Goal: Contribute content: Contribute content

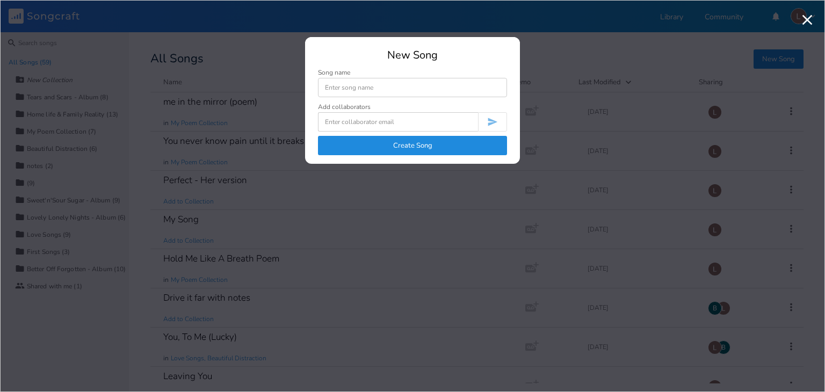
click at [433, 120] on input at bounding box center [398, 121] width 160 height 19
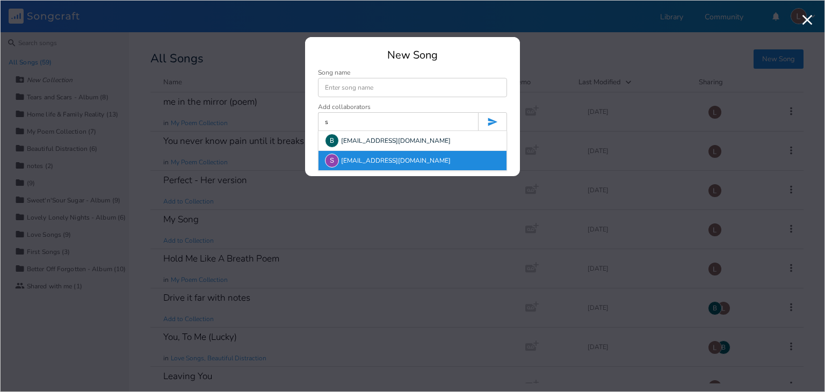
type input "s"
click at [376, 151] on div "S [EMAIL_ADDRESS][DOMAIN_NAME]" at bounding box center [412, 160] width 188 height 19
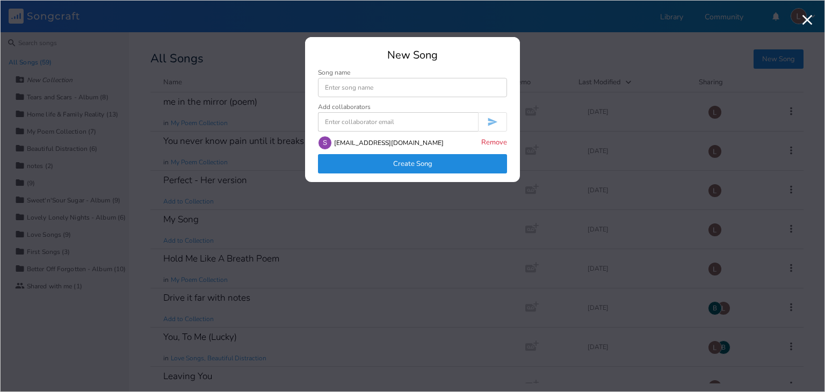
click at [397, 125] on input at bounding box center [398, 121] width 160 height 19
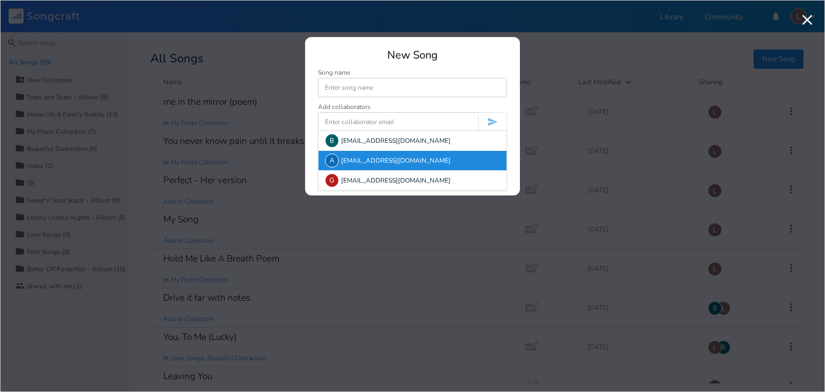
click at [357, 162] on div "A [EMAIL_ADDRESS][DOMAIN_NAME]" at bounding box center [412, 160] width 188 height 19
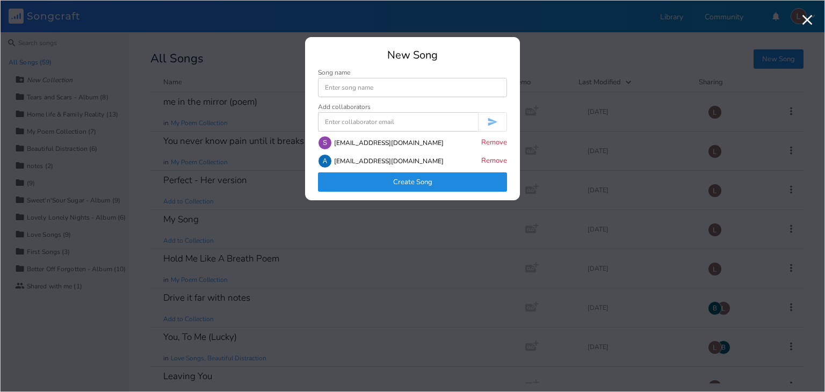
click at [424, 186] on button "Create Song" at bounding box center [412, 181] width 189 height 19
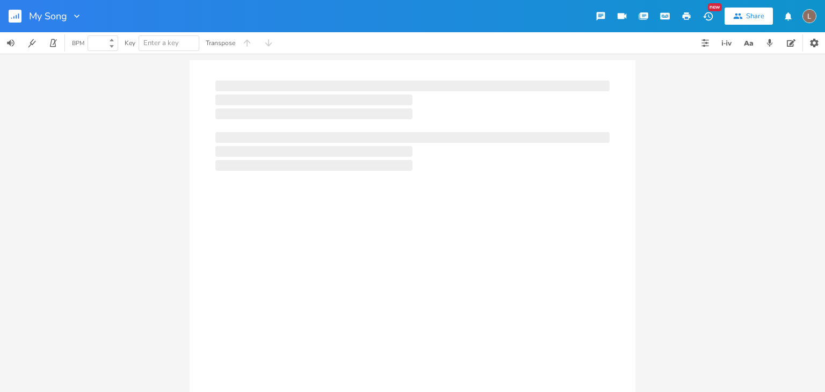
type input "100"
click at [285, 148] on div at bounding box center [313, 151] width 197 height 11
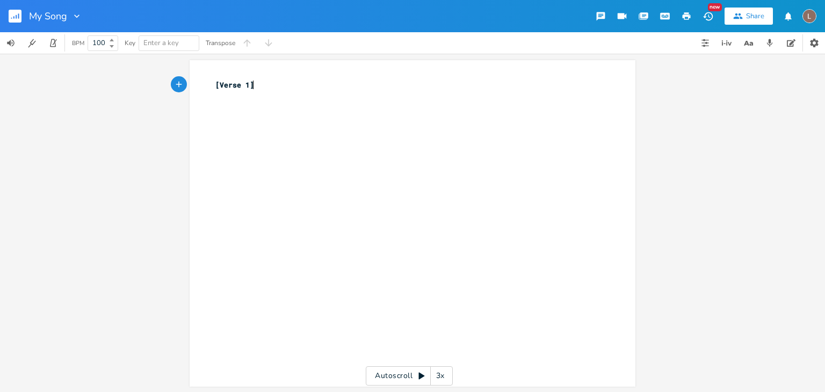
click at [285, 148] on div "xxxxxxxxxx [Verse 1] ​" at bounding box center [420, 233] width 415 height 313
type textarea "I think of"
type textarea "f a day--"
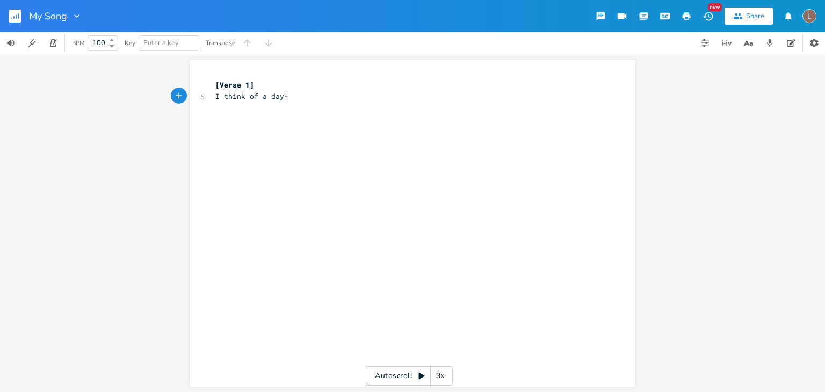
scroll to position [0, 26]
type textarea "-"
type textarea "not any day, your day"
type textarea "the day"
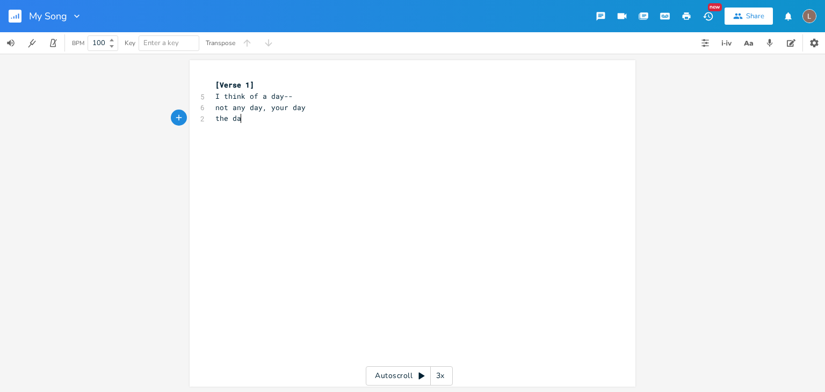
scroll to position [0, 23]
type textarea "we were driving and"
type textarea "when i wasn't alone am"
type textarea "nymore"
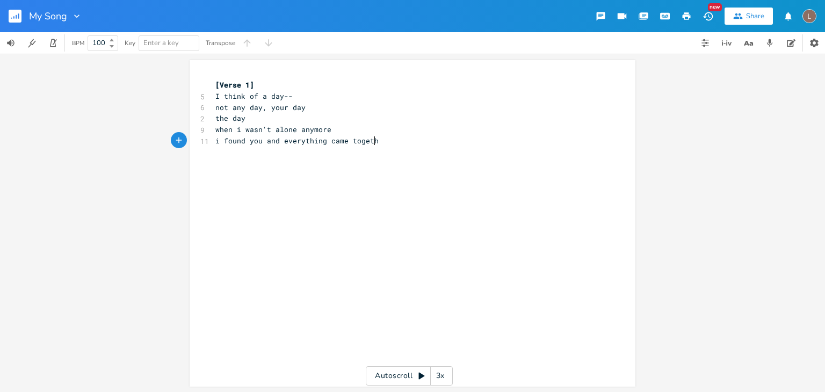
type textarea "i found you and everything came together"
type textarea "I wasn't alone, nothing"
type textarea "love wasn't a chore"
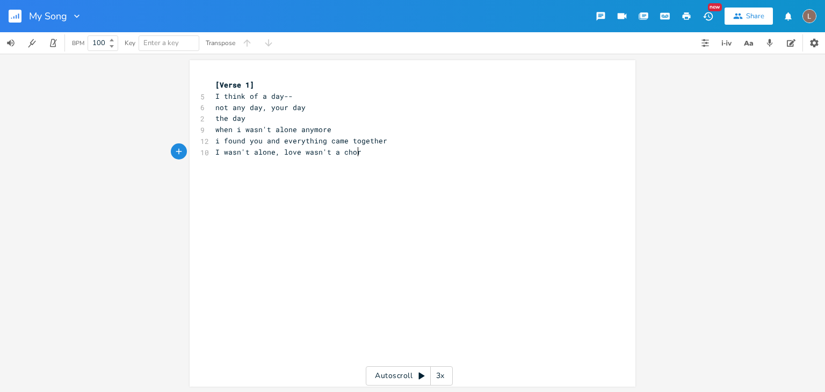
scroll to position [0, 61]
click at [256, 148] on span "I wasn't alone, love wasn't a chore" at bounding box center [290, 152] width 150 height 10
type textarea "afraid"
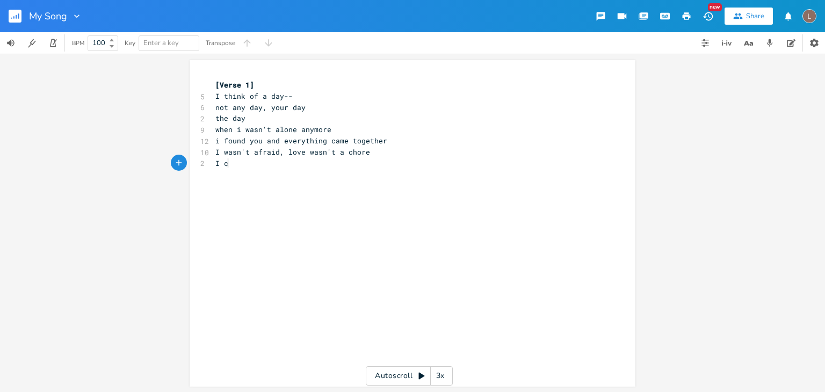
type textarea "I cu"
type textarea "just knew what i felt and i want"
type textarea "wanted"
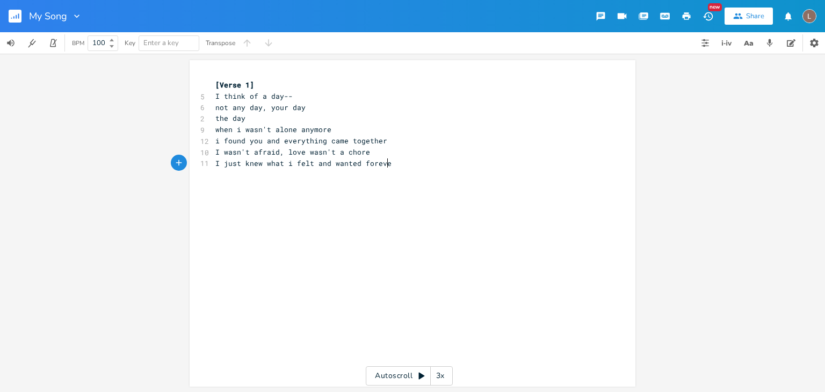
scroll to position [0, 24]
type textarea "forever"
click at [309, 161] on span "I just knew what i felt and wanted forever" at bounding box center [305, 163] width 180 height 10
click at [322, 193] on div "x [Verse 1] 5 I think of a day-- 6 not any day, your day 2 the day 9 when i was…" at bounding box center [420, 233] width 415 height 313
type textarea "felt and"
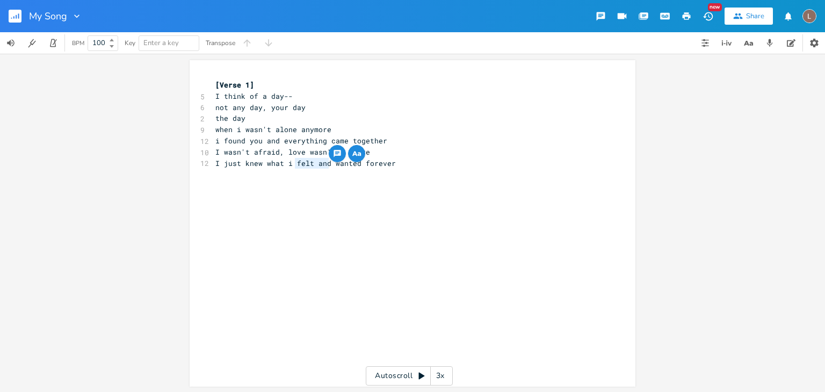
drag, startPoint x: 322, startPoint y: 163, endPoint x: 287, endPoint y: 163, distance: 34.4
click at [287, 163] on span "I just knew what i felt and wanted forever" at bounding box center [305, 163] width 180 height 10
type textarea "for"
